Goal: Navigation & Orientation: Find specific page/section

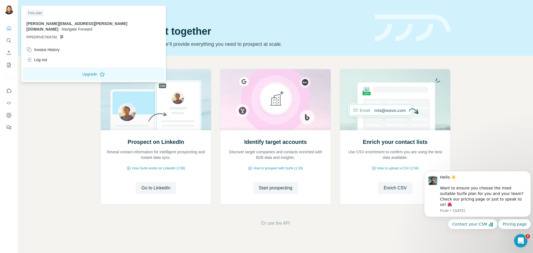
click at [8, 12] on img at bounding box center [8, 10] width 9 height 9
click at [12, 12] on img at bounding box center [8, 10] width 9 height 9
click at [9, 11] on img at bounding box center [8, 10] width 9 height 9
click at [9, 29] on icon "Quick start" at bounding box center [9, 28] width 4 height 4
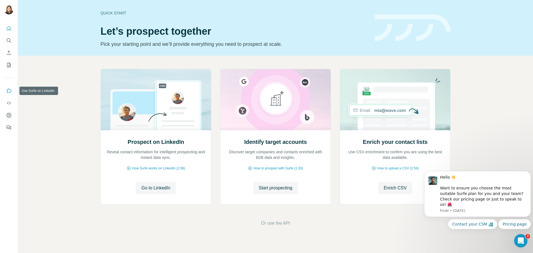
click at [7, 93] on icon "Use Surfe on LinkedIn" at bounding box center [9, 90] width 5 height 4
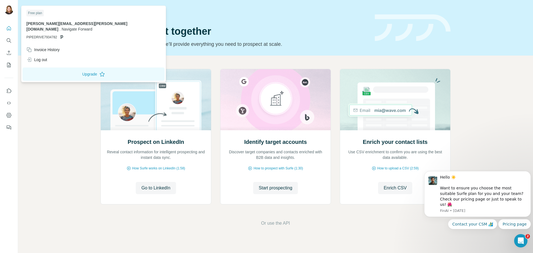
click at [9, 6] on img at bounding box center [8, 10] width 9 height 9
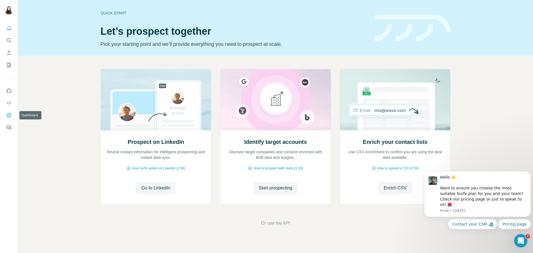
click at [7, 116] on icon "Dashboard" at bounding box center [8, 115] width 5 height 5
